Goal: Information Seeking & Learning: Learn about a topic

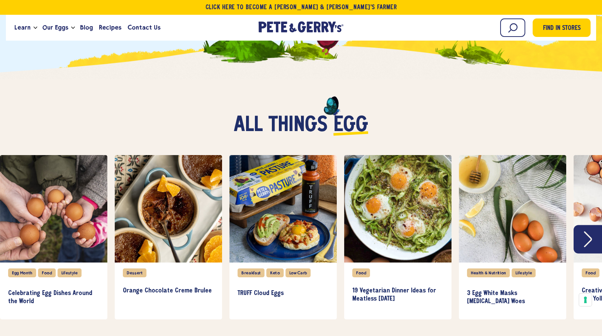
scroll to position [1526, 0]
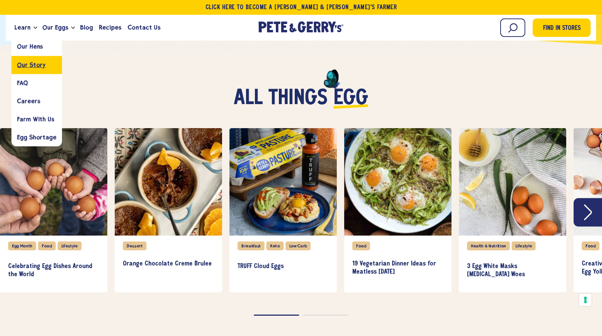
click at [34, 65] on span "Our Story" at bounding box center [31, 64] width 29 height 7
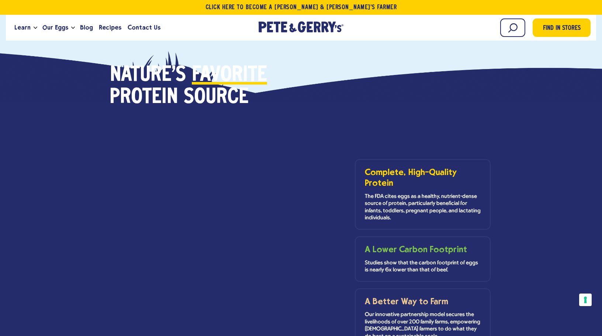
scroll to position [258, 0]
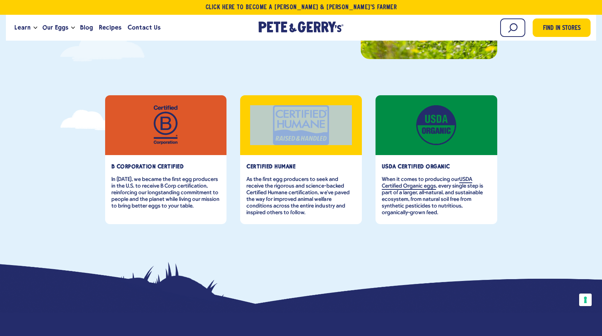
drag, startPoint x: 281, startPoint y: 127, endPoint x: 327, endPoint y: 122, distance: 46.7
click at [327, 122] on div "item" at bounding box center [301, 125] width 102 height 40
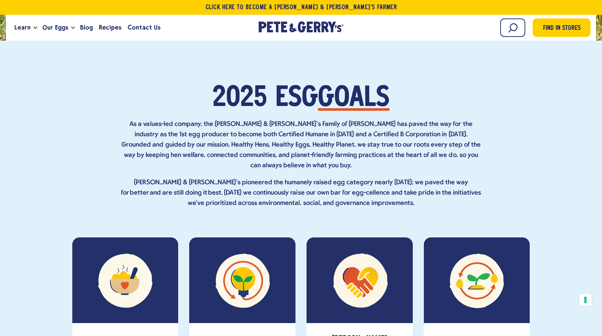
scroll to position [2581, 0]
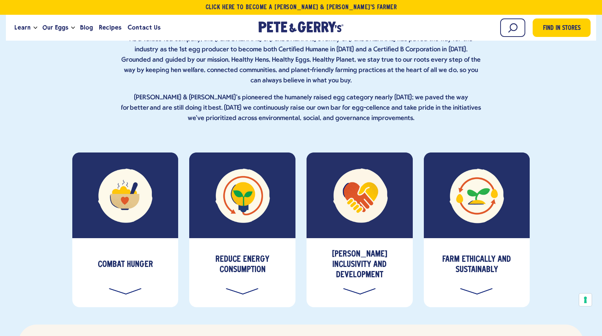
click at [253, 238] on div "Reduce Energy Consumption" at bounding box center [242, 272] width 106 height 69
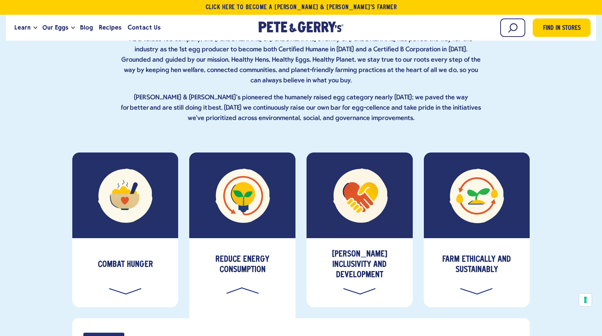
click at [253, 238] on div "Reduce Energy Consumption" at bounding box center [242, 272] width 106 height 69
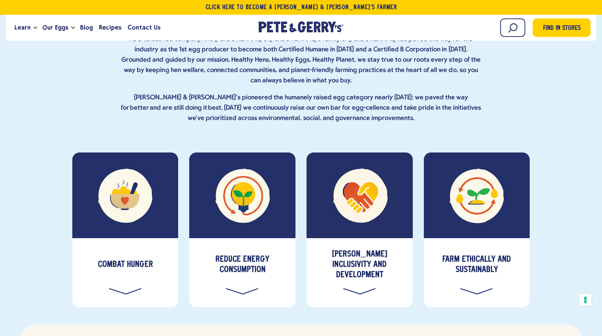
click at [253, 238] on div "Reduce Energy Consumption" at bounding box center [242, 272] width 106 height 69
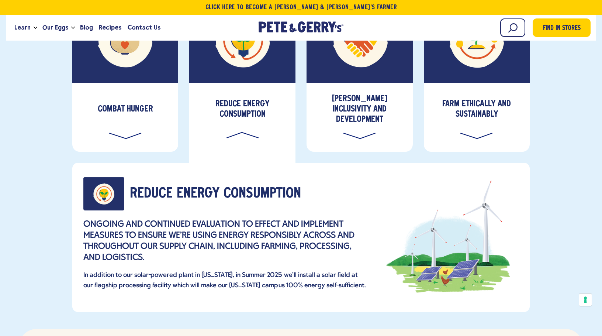
scroll to position [2618, 0]
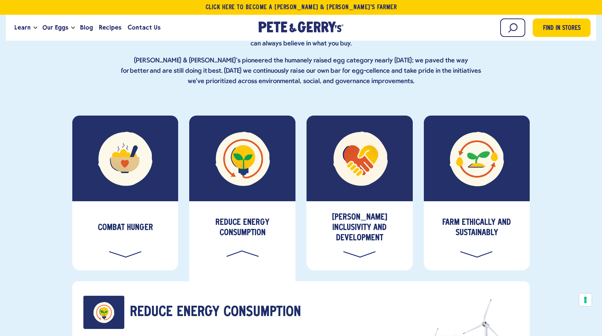
click at [233, 201] on div "Reduce Energy Consumption" at bounding box center [242, 235] width 106 height 69
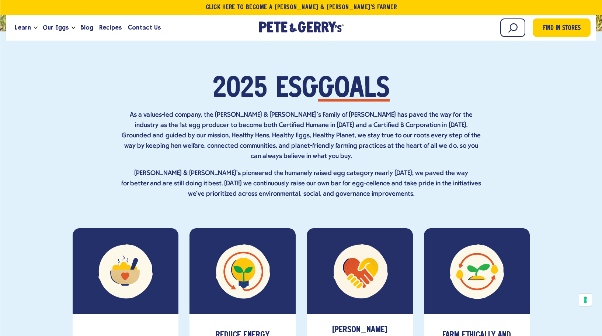
scroll to position [2581, 0]
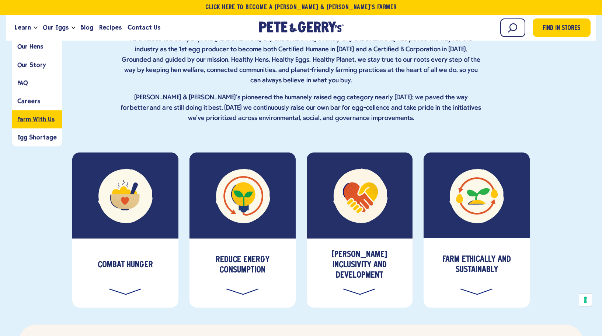
click at [34, 120] on span "Farm With Us" at bounding box center [35, 118] width 37 height 7
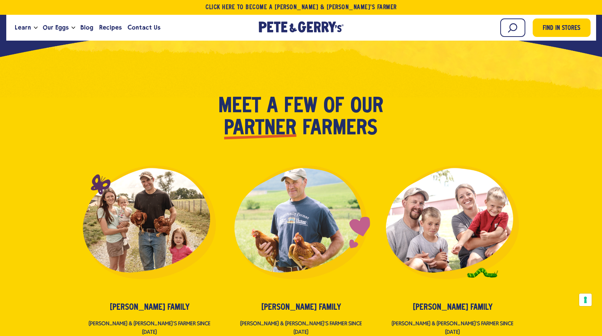
scroll to position [1327, 0]
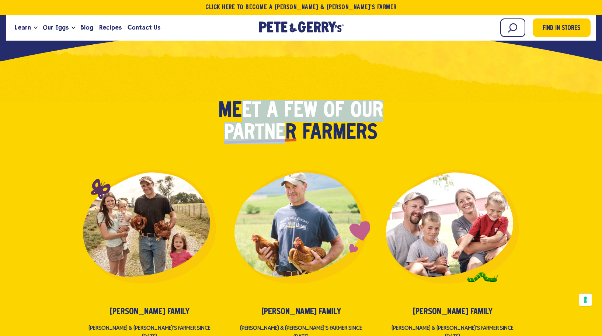
drag, startPoint x: 243, startPoint y: 96, endPoint x: 290, endPoint y: 107, distance: 48.5
click at [290, 107] on h2 "Meet a few of our partner farmers" at bounding box center [301, 122] width 206 height 44
